Goal: Information Seeking & Learning: Check status

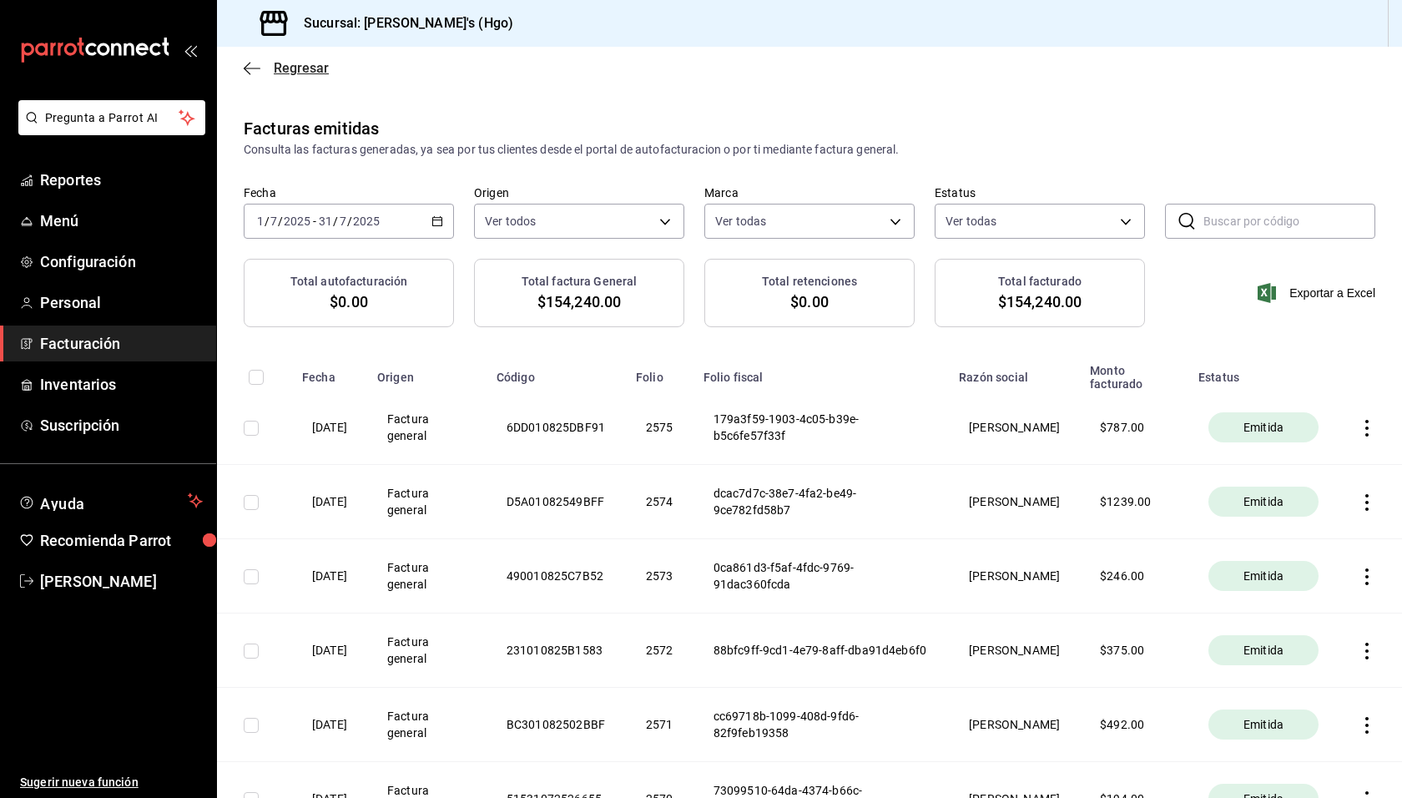
click at [306, 60] on span "Regresar" at bounding box center [301, 68] width 55 height 16
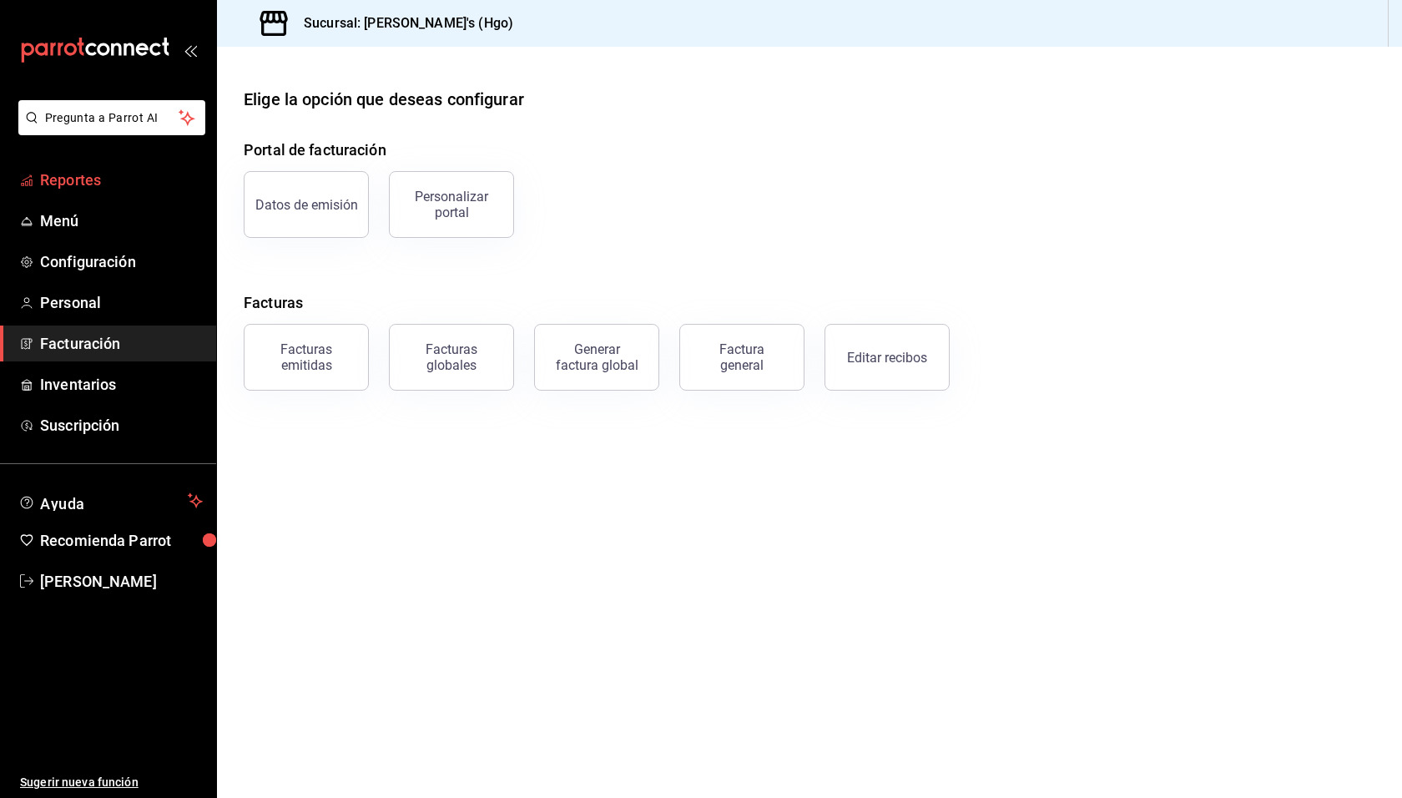
click at [87, 184] on span "Reportes" at bounding box center [121, 180] width 163 height 23
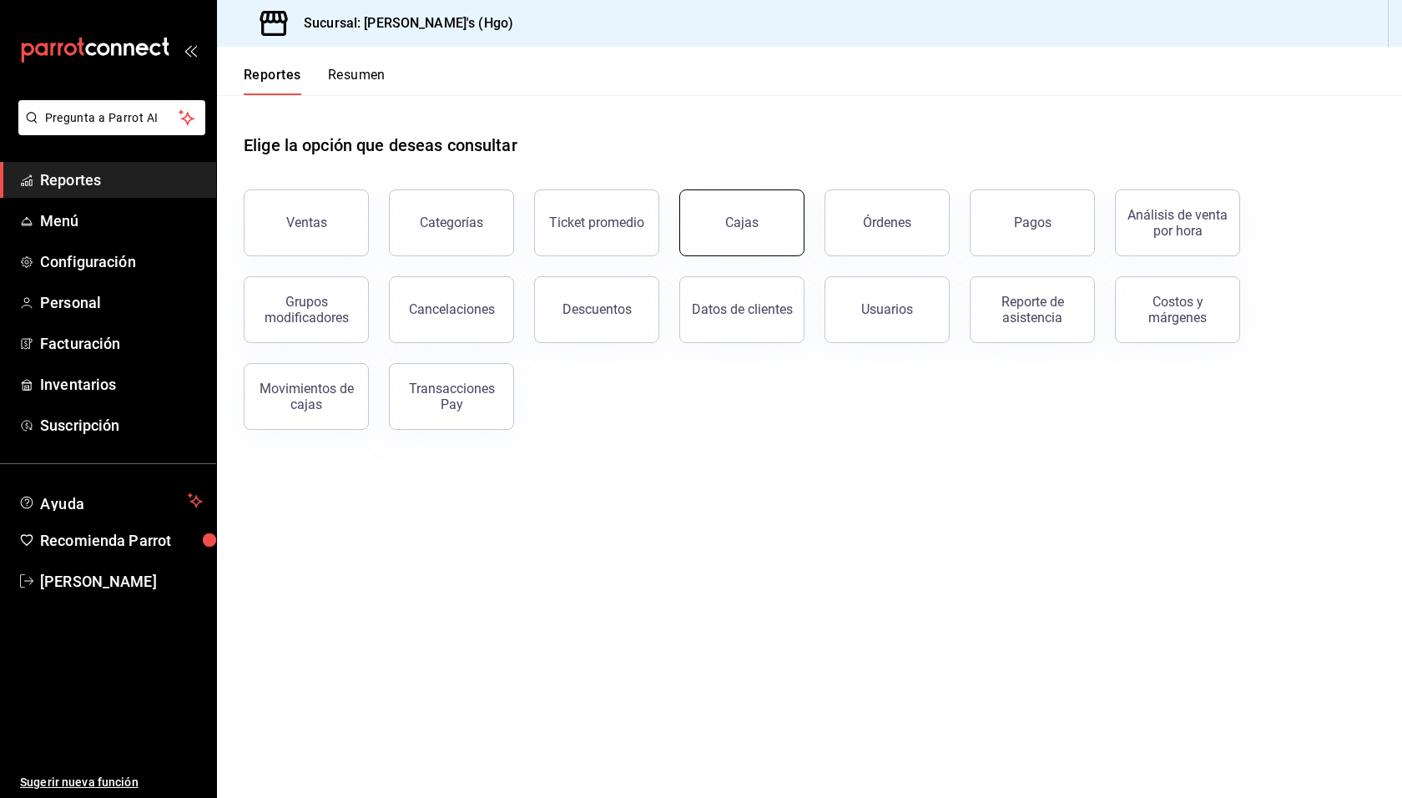
click at [754, 216] on div "Cajas" at bounding box center [741, 223] width 33 height 16
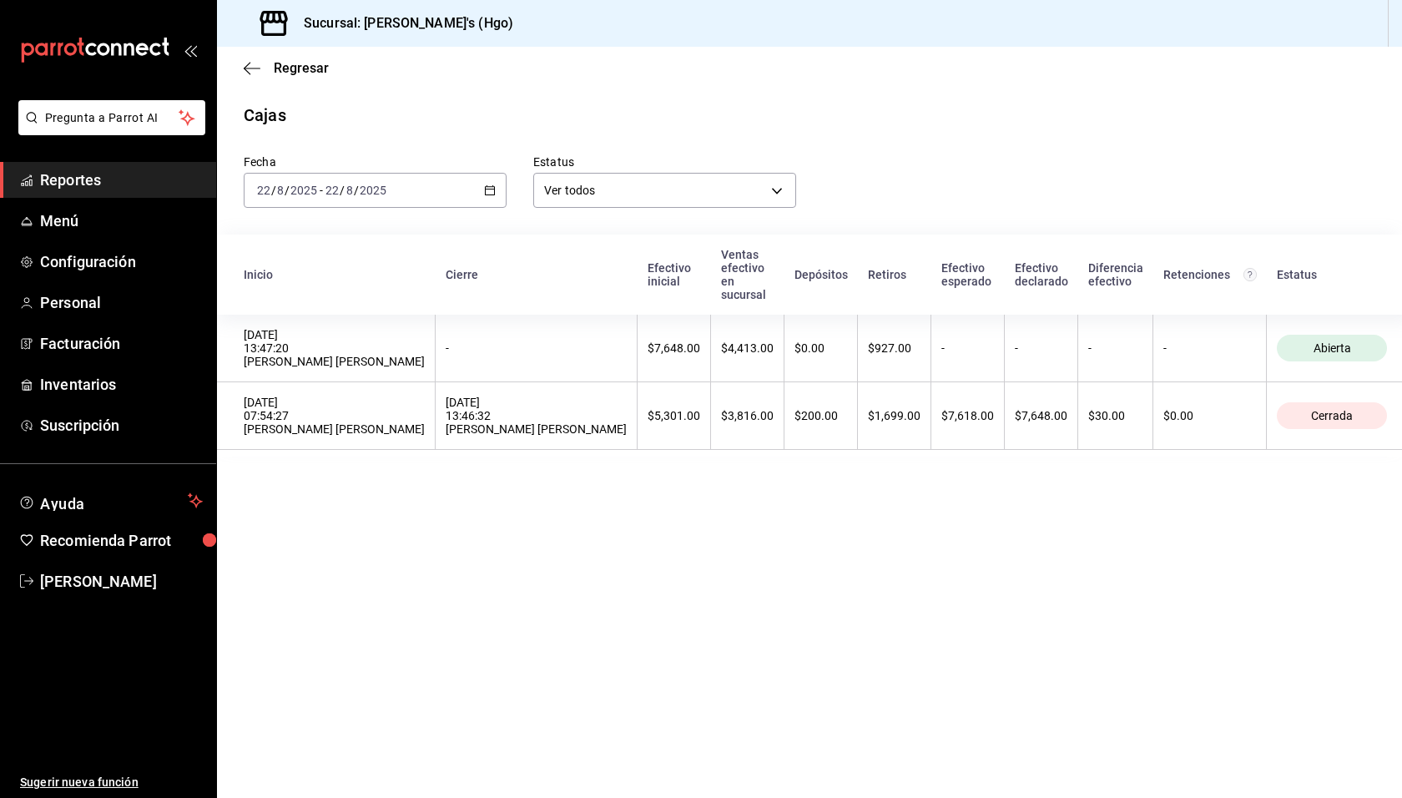
click at [737, 130] on div "Estatus Ver todos ALL" at bounding box center [652, 168] width 290 height 80
click at [902, 93] on main "Regresar Cajas Fecha [DATE] [DATE] - [DATE] [DATE] Estatus Ver todos ALL Inicio…" at bounding box center [809, 422] width 1185 height 751
click at [868, 150] on div "Fecha [DATE] [DATE] - [DATE] [DATE] Estatus Ver todos ALL" at bounding box center [796, 168] width 1159 height 80
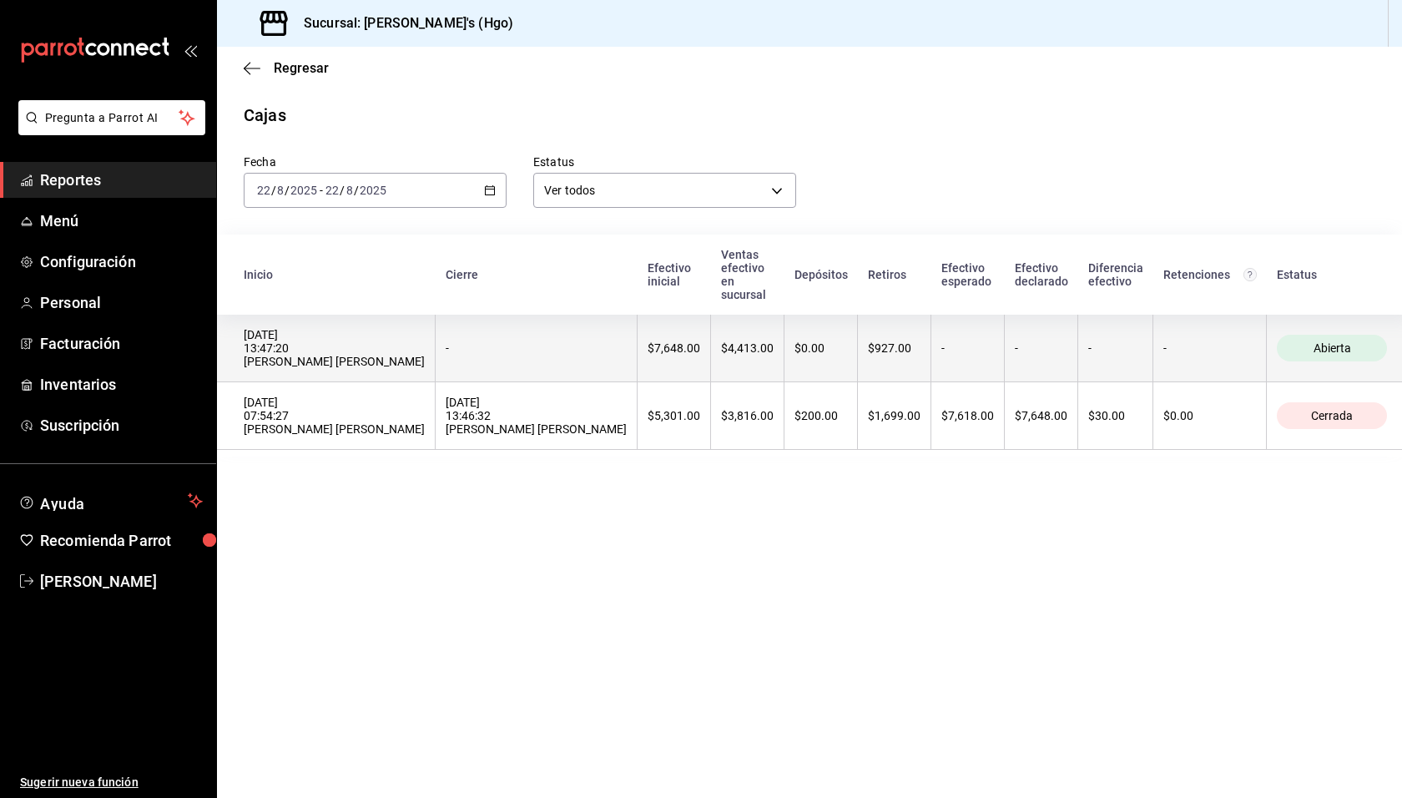
click at [868, 341] on div "$927.00" at bounding box center [894, 347] width 53 height 13
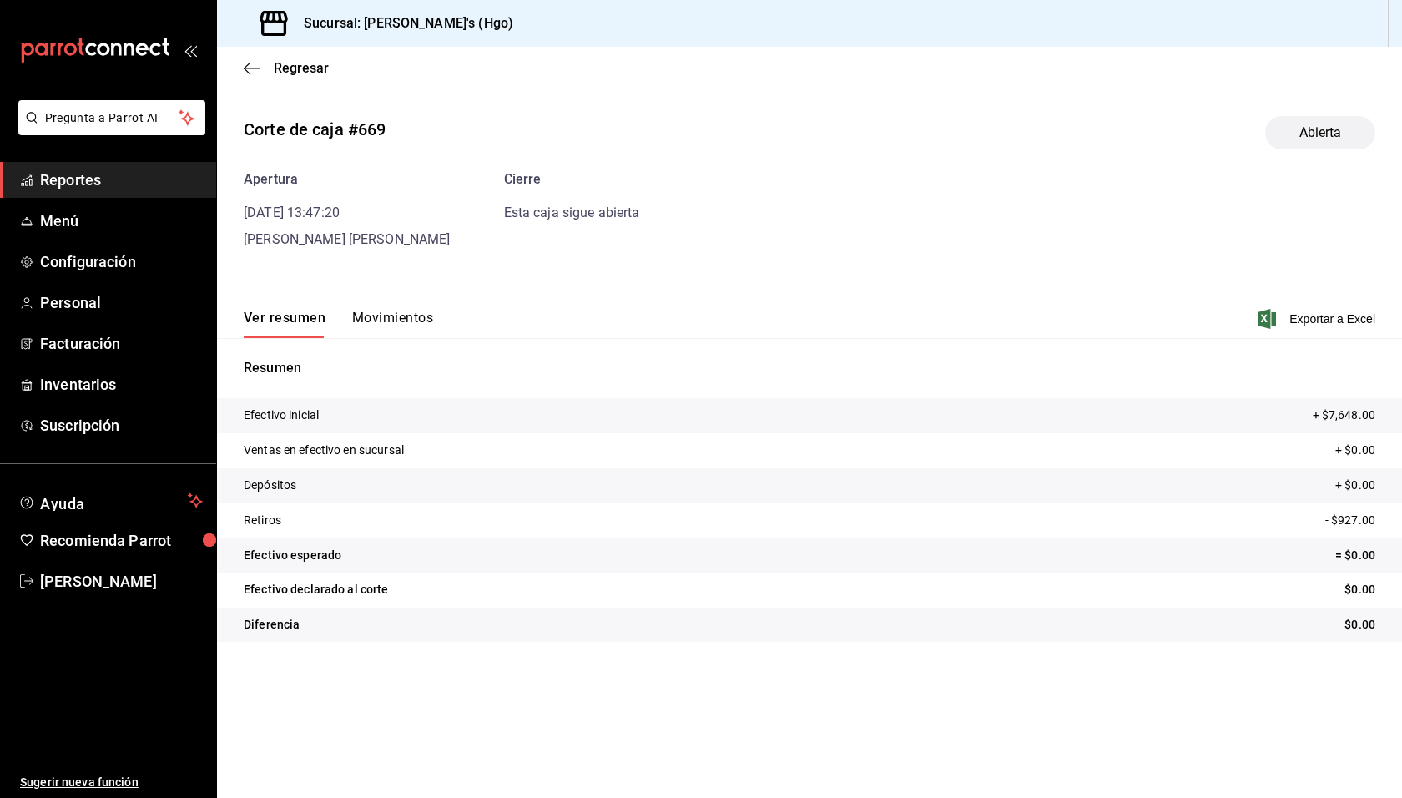
click at [374, 313] on button "Movimientos" at bounding box center [392, 324] width 81 height 28
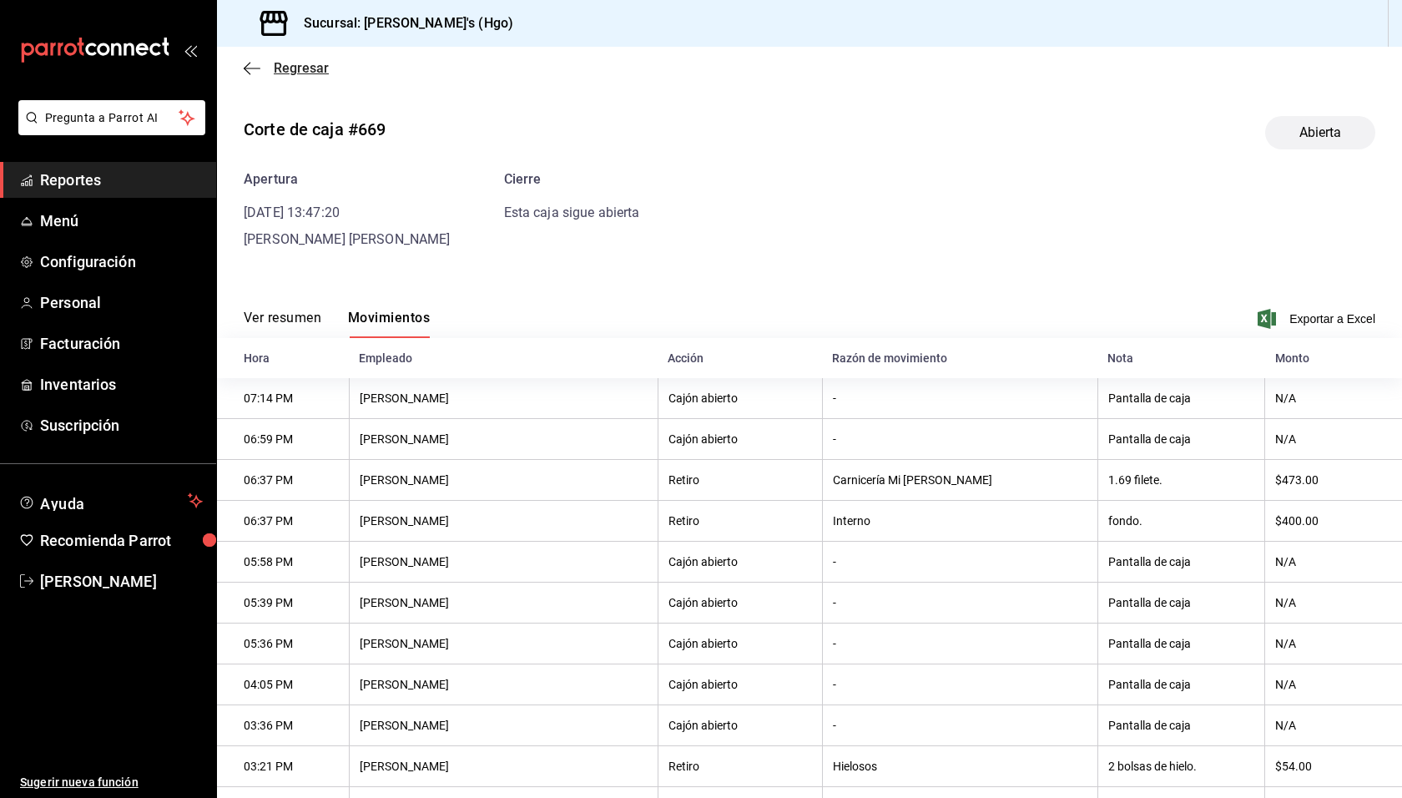
click at [309, 69] on span "Regresar" at bounding box center [301, 68] width 55 height 16
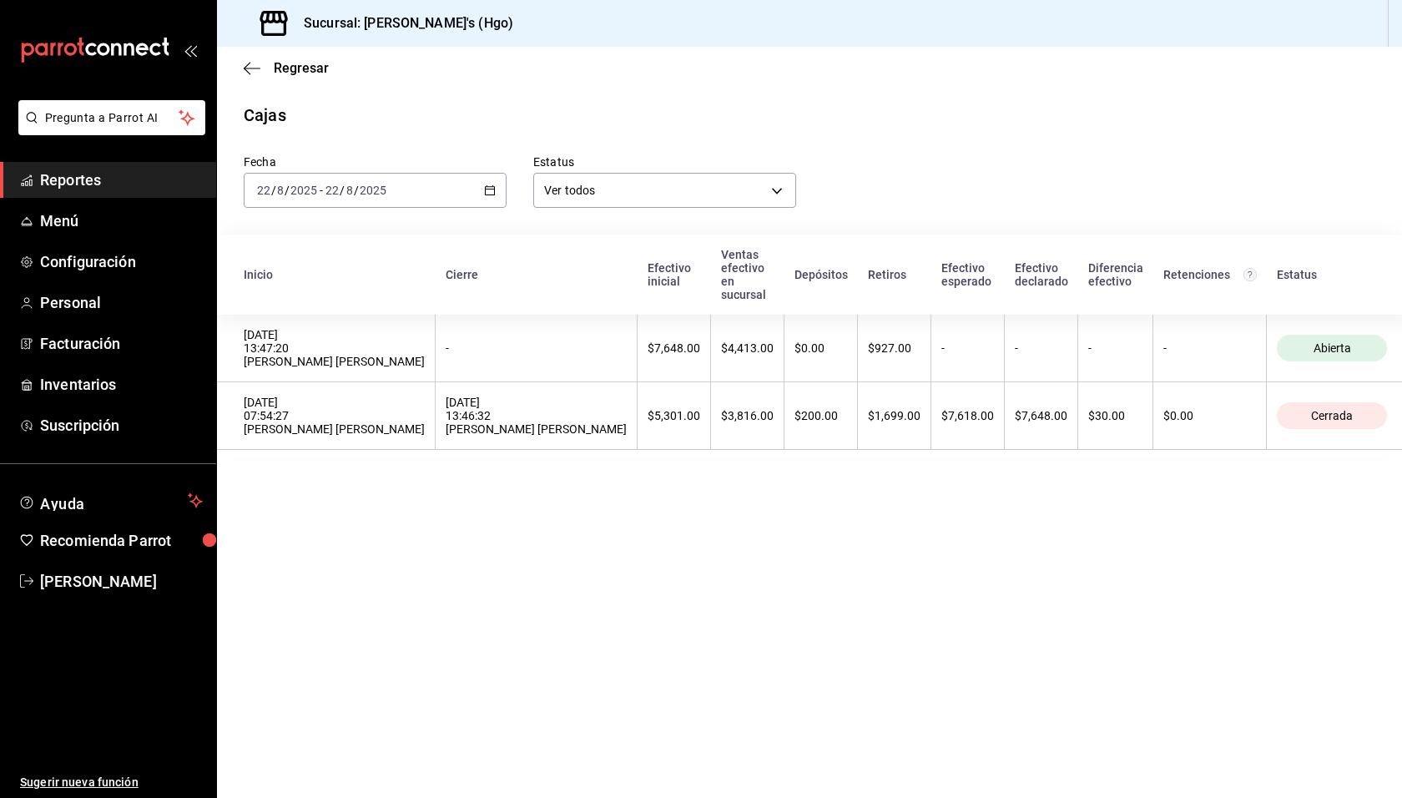
click at [892, 179] on div "Fecha [DATE] [DATE] - [DATE] [DATE] Estatus Ver todos ALL" at bounding box center [796, 168] width 1159 height 80
click at [915, 467] on main "Regresar Cajas Fecha [DATE] [DATE] - [DATE] [DATE] Estatus Ver todos ALL Inicio…" at bounding box center [809, 422] width 1185 height 751
click at [893, 191] on div "Fecha [DATE] [DATE] - [DATE] [DATE] Estatus Ver todos ALL" at bounding box center [796, 168] width 1159 height 80
click at [283, 73] on span "Regresar" at bounding box center [301, 68] width 55 height 16
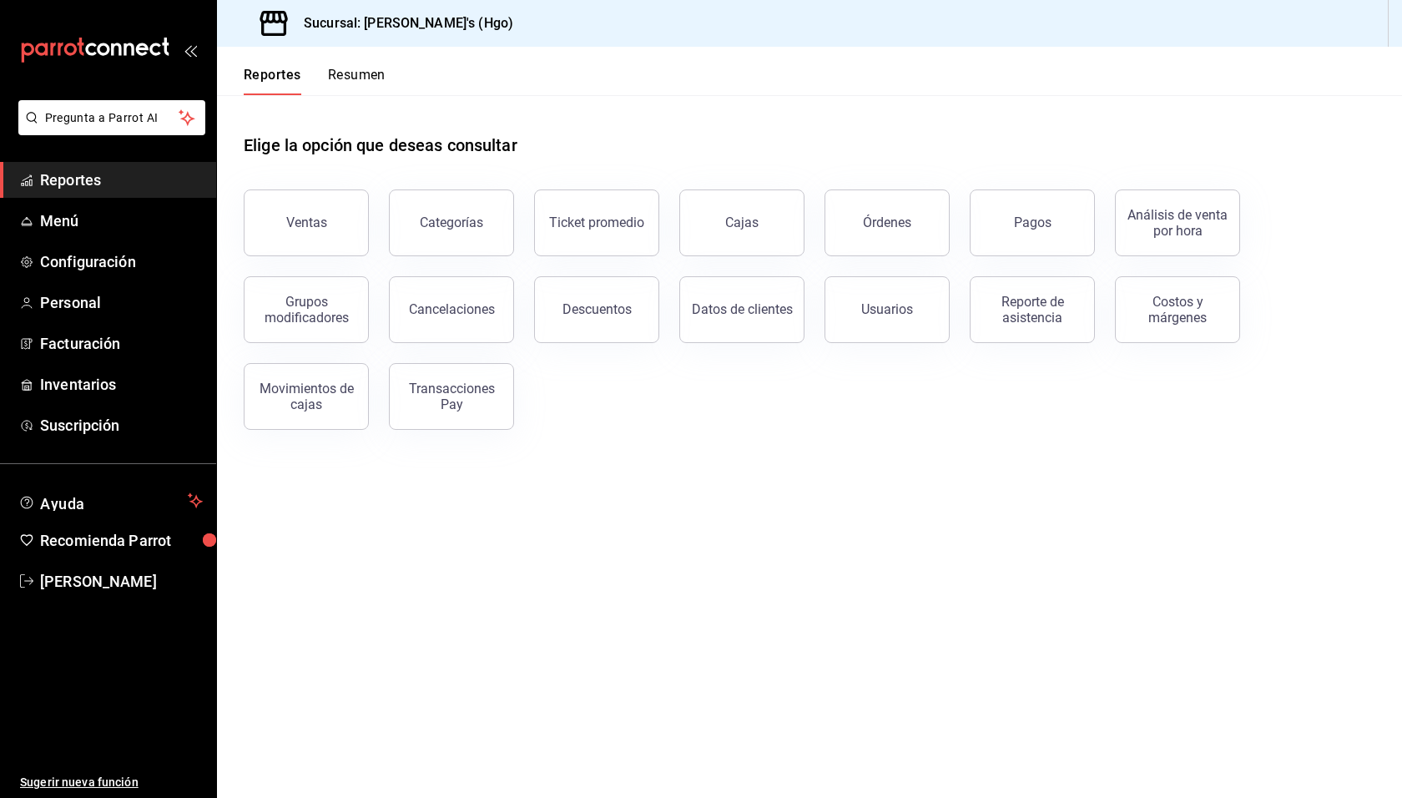
click at [336, 76] on button "Resumen" at bounding box center [357, 81] width 58 height 28
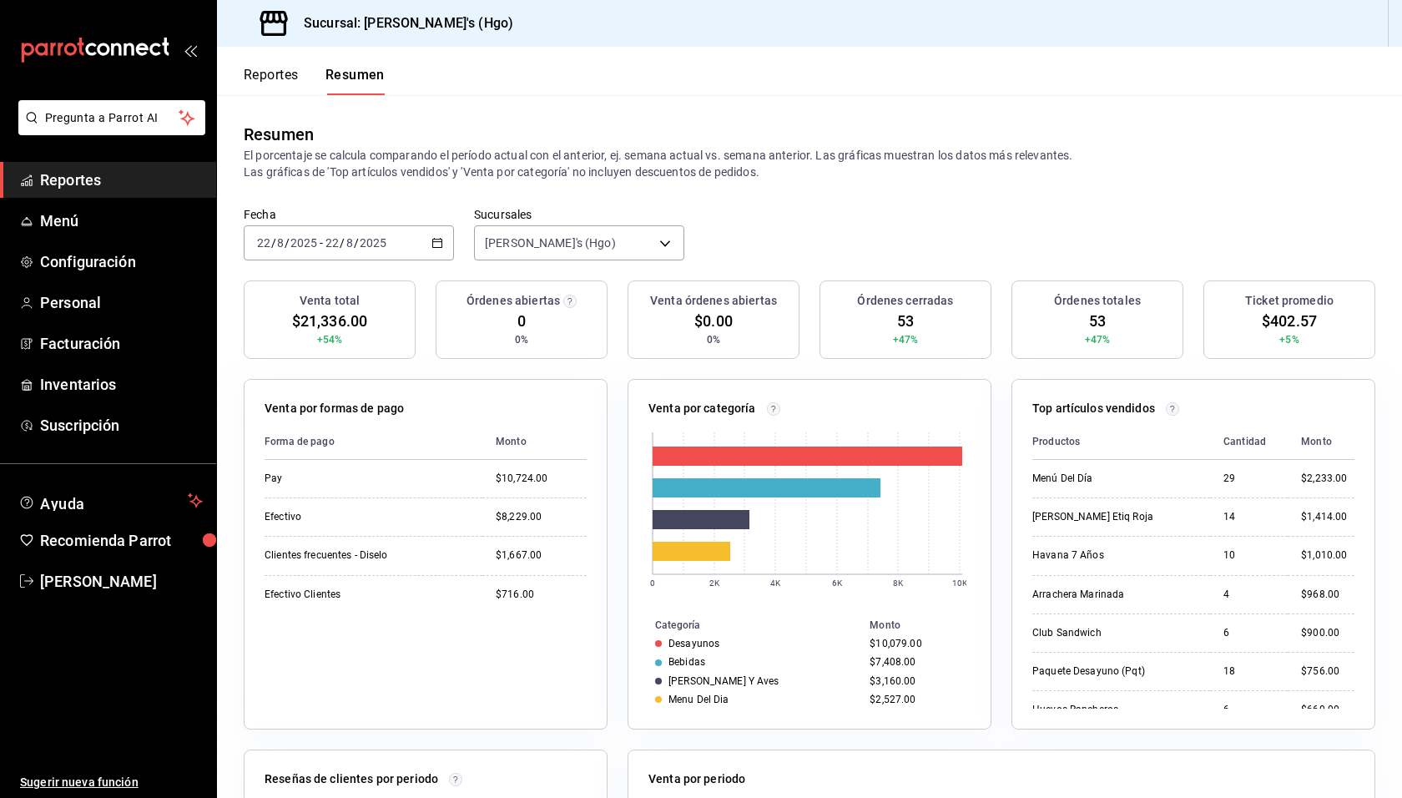
click at [333, 205] on div "Resumen El porcentaje se calcula comparando el período actual con el anterior, …" at bounding box center [809, 151] width 1185 height 112
click at [533, 669] on div "Forma de pago Monto Pay $10,724.00 Efectivo $8,229.00 Clientes frecuentes - Dis…" at bounding box center [426, 566] width 322 height 285
click at [500, 114] on div "Resumen El porcentaje se calcula comparando el período actual con el anterior, …" at bounding box center [809, 151] width 1185 height 112
